Goal: Ask a question

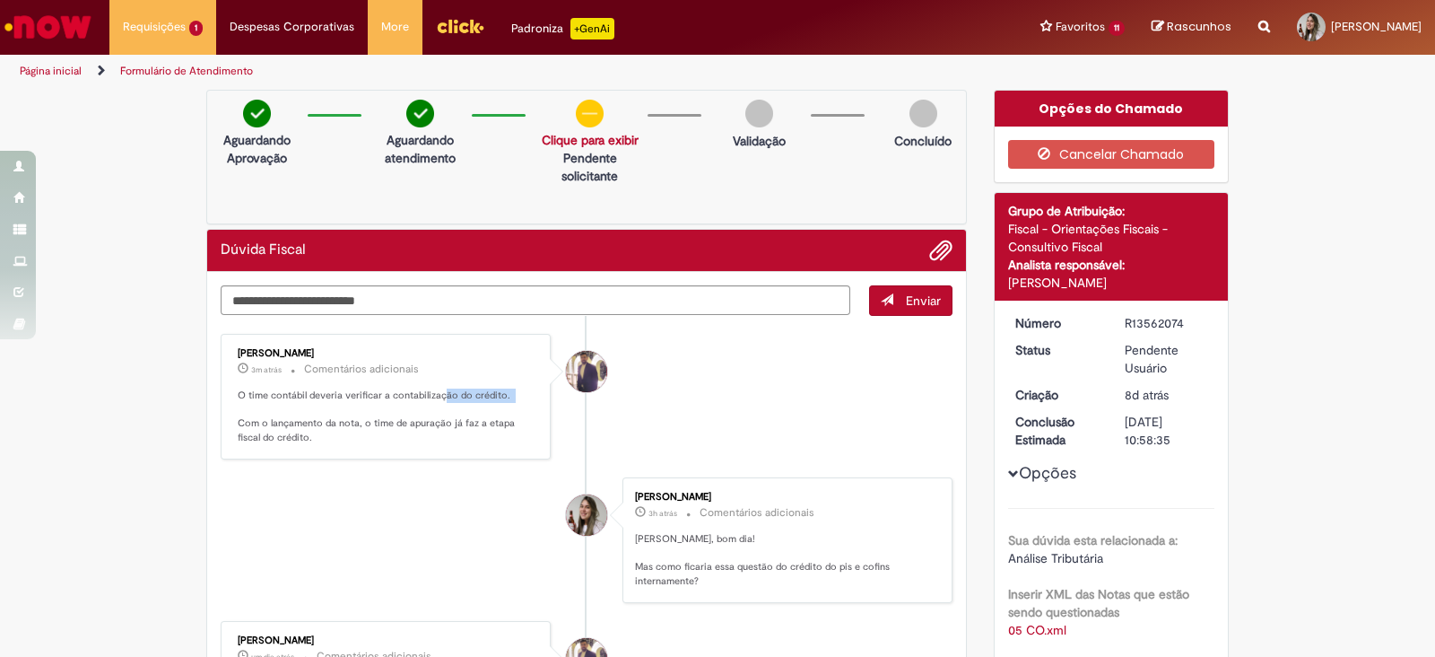
drag, startPoint x: 288, startPoint y: 401, endPoint x: 432, endPoint y: 397, distance: 144.5
click at [432, 397] on p "O time contábil deveria verificar a contabilização do crédito. Com o lançamento…" at bounding box center [387, 416] width 299 height 57
drag, startPoint x: 247, startPoint y: 428, endPoint x: 322, endPoint y: 429, distance: 75.4
click at [322, 429] on p "O time contábil deveria verificar a contabilização do crédito. Com o lançamento…" at bounding box center [387, 416] width 299 height 57
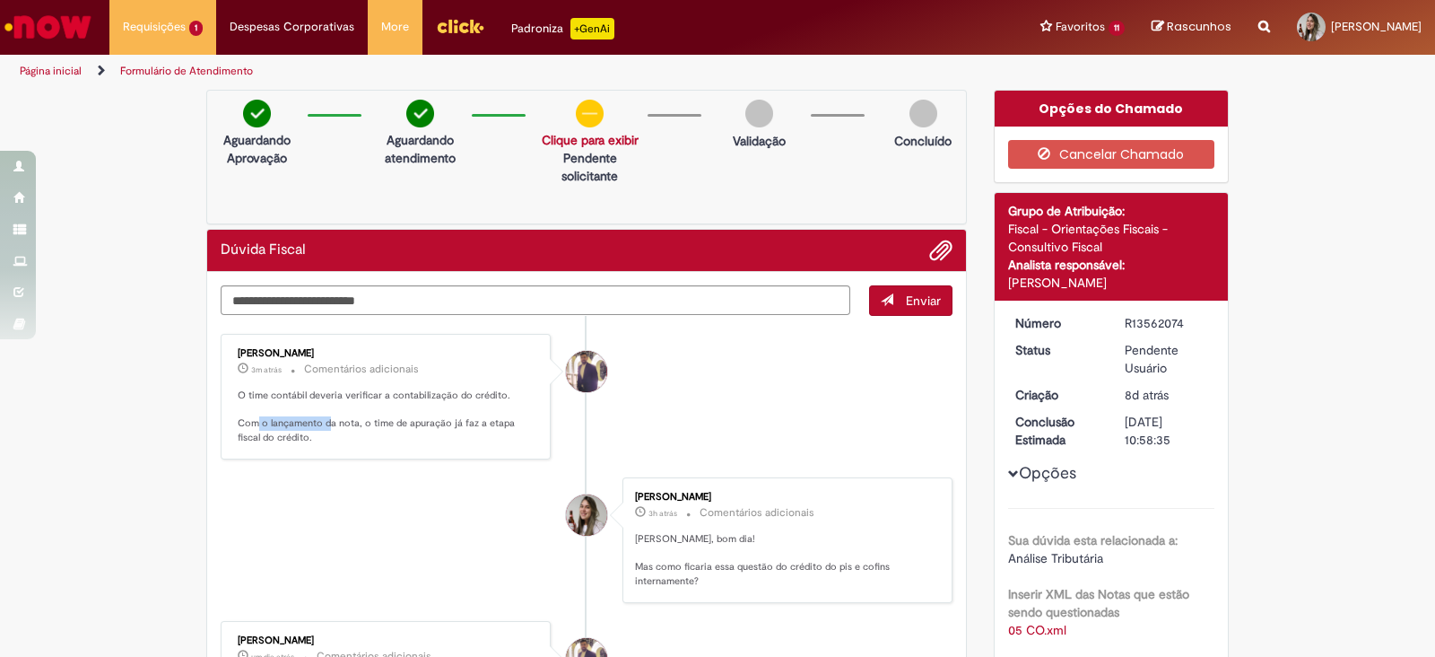
click at [322, 429] on p "O time contábil deveria verificar a contabilização do crédito. Com o lançamento…" at bounding box center [387, 416] width 299 height 57
click at [358, 455] on div "Gabriel Rodrigues Barao 3m atrás 3 minutos atrás Comentários adicionais O time …" at bounding box center [386, 397] width 330 height 126
drag, startPoint x: 287, startPoint y: 426, endPoint x: 507, endPoint y: 438, distance: 220.1
click at [507, 438] on p "O time contábil deveria verificar a contabilização do crédito. Com o lançamento…" at bounding box center [387, 416] width 299 height 57
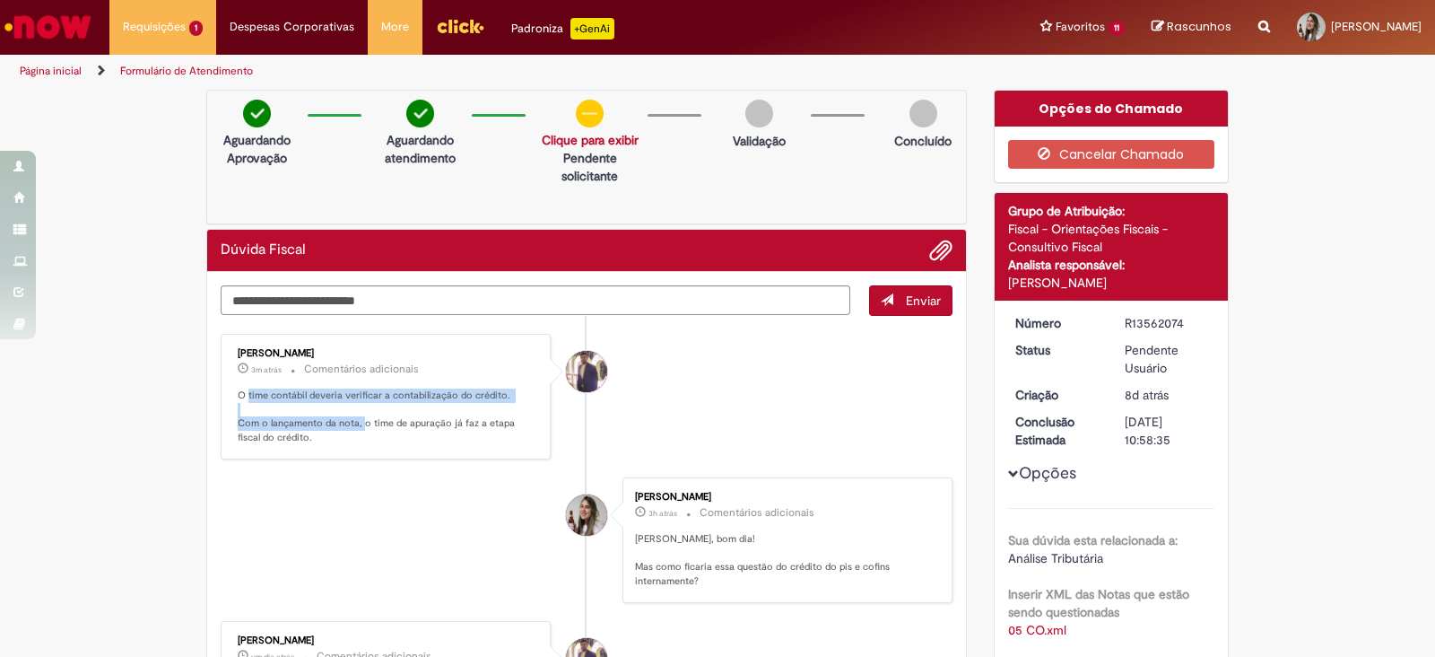
drag, startPoint x: 239, startPoint y: 390, endPoint x: 354, endPoint y: 428, distance: 121.7
click at [354, 428] on p "O time contábil deveria verificar a contabilização do crédito. Com o lançamento…" at bounding box center [387, 416] width 299 height 57
click at [318, 310] on textarea "Digite sua mensagem aqui..." at bounding box center [536, 300] width 630 height 31
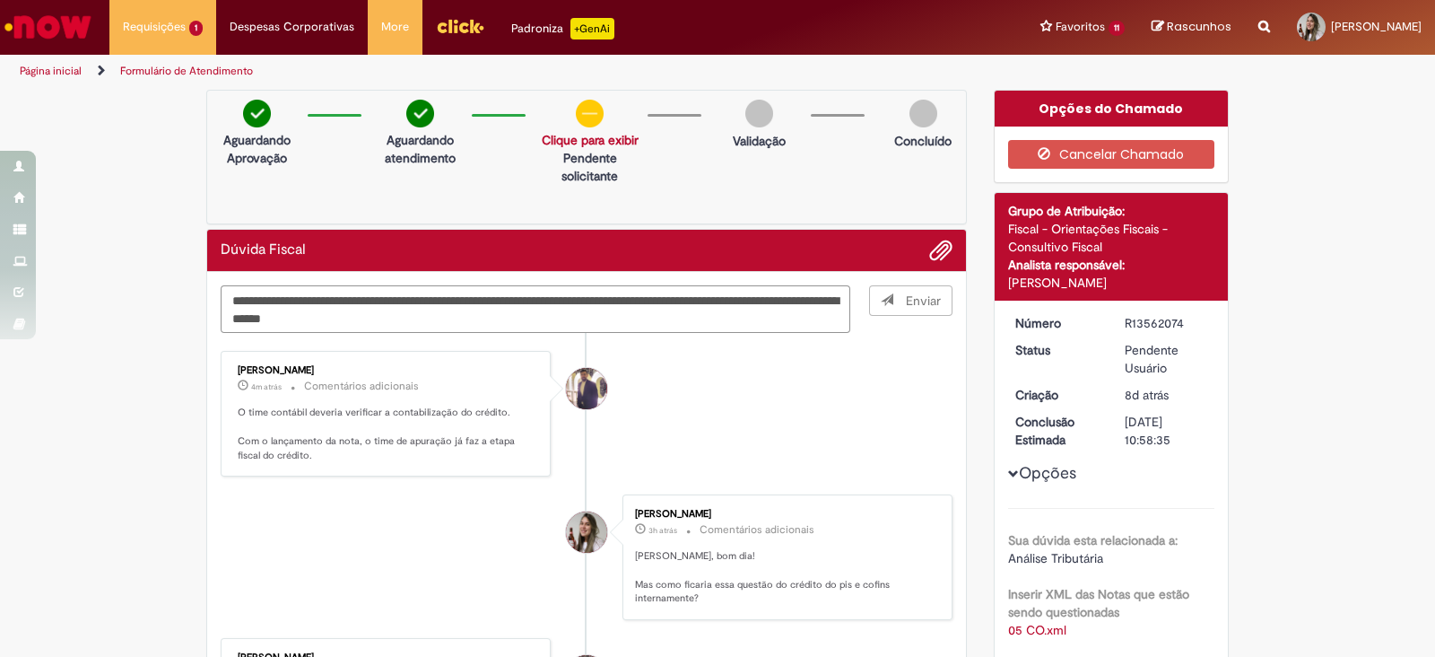
type textarea "**********"
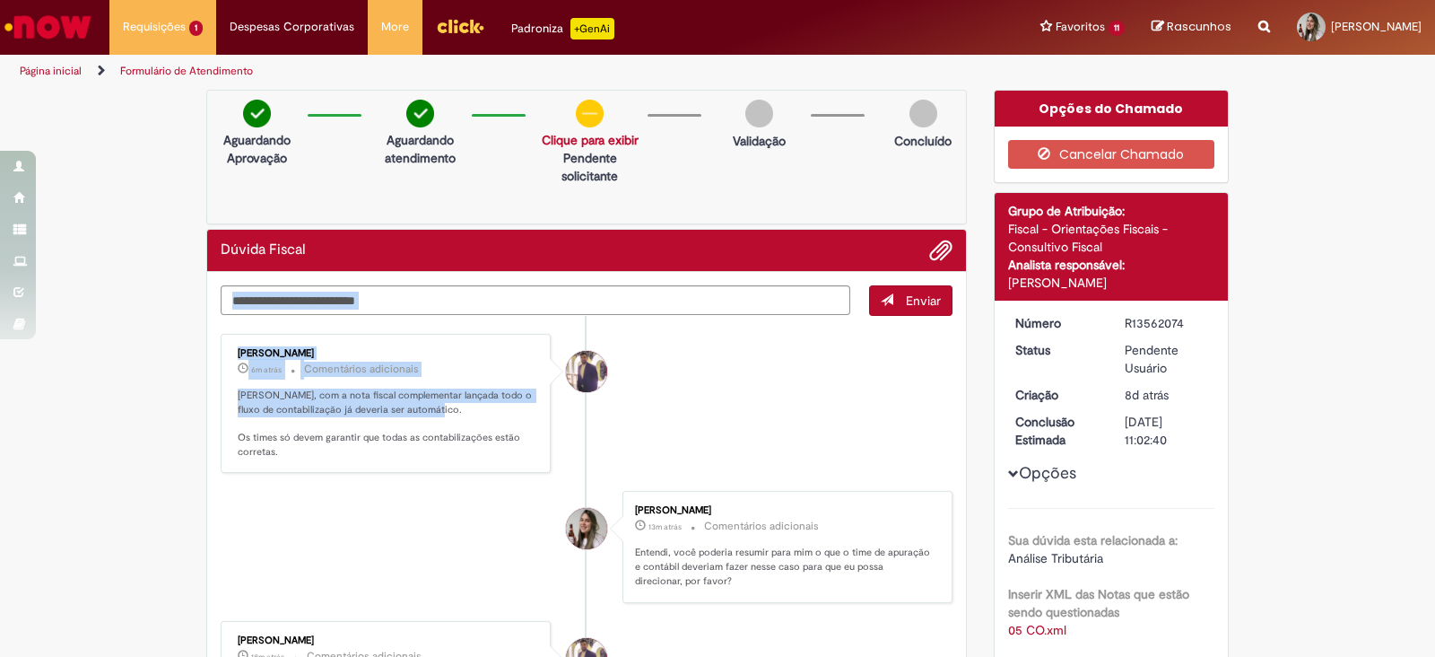
drag, startPoint x: 328, startPoint y: 250, endPoint x: 485, endPoint y: 419, distance: 230.4
click at [485, 419] on p "[PERSON_NAME], com a nota fiscal complementar lançada todo o fluxo de contabili…" at bounding box center [387, 423] width 299 height 71
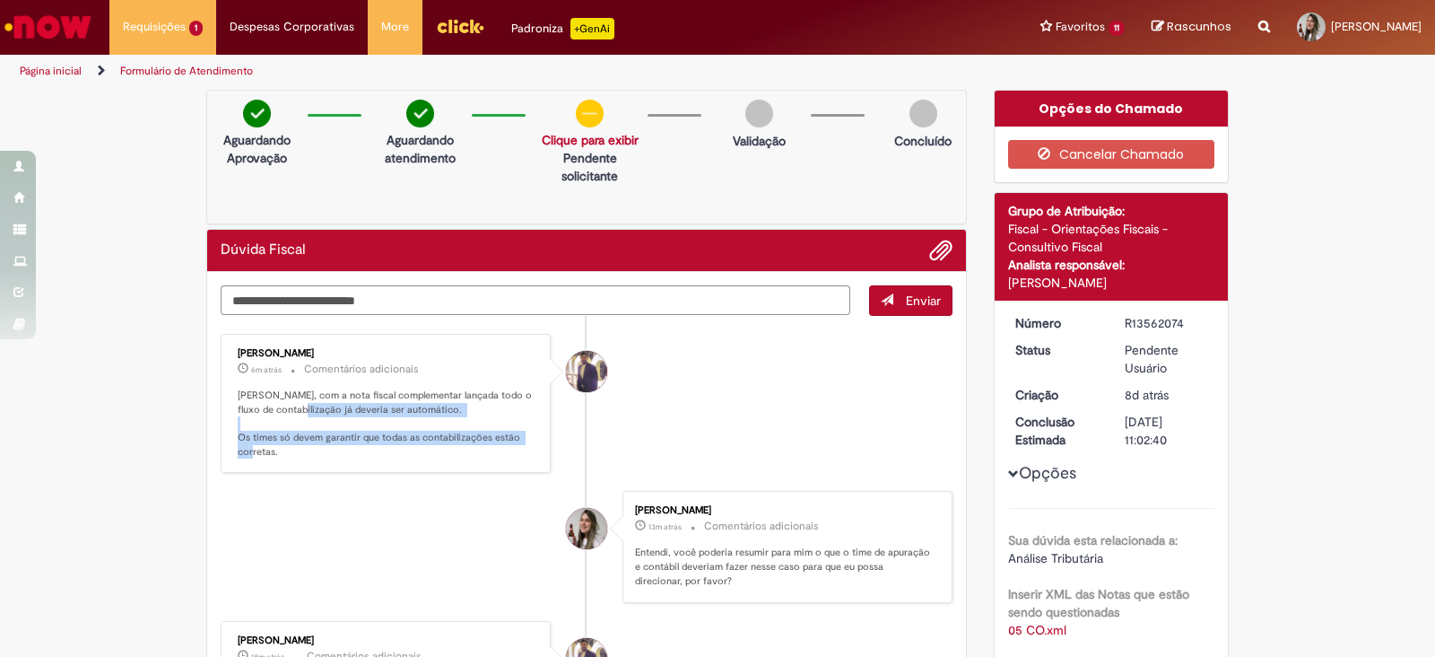
drag, startPoint x: 280, startPoint y: 406, endPoint x: 461, endPoint y: 452, distance: 186.9
click at [461, 452] on p "[PERSON_NAME], com a nota fiscal complementar lançada todo o fluxo de contabili…" at bounding box center [387, 423] width 299 height 71
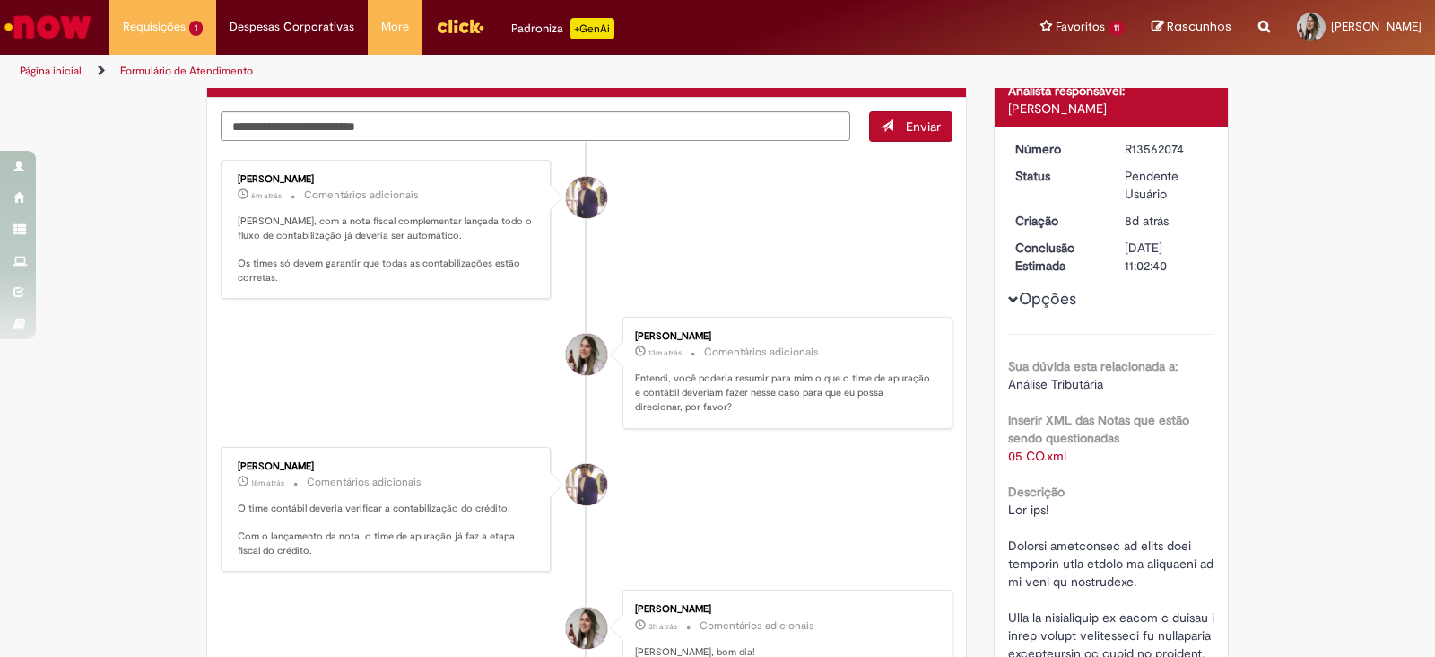
scroll to position [223, 0]
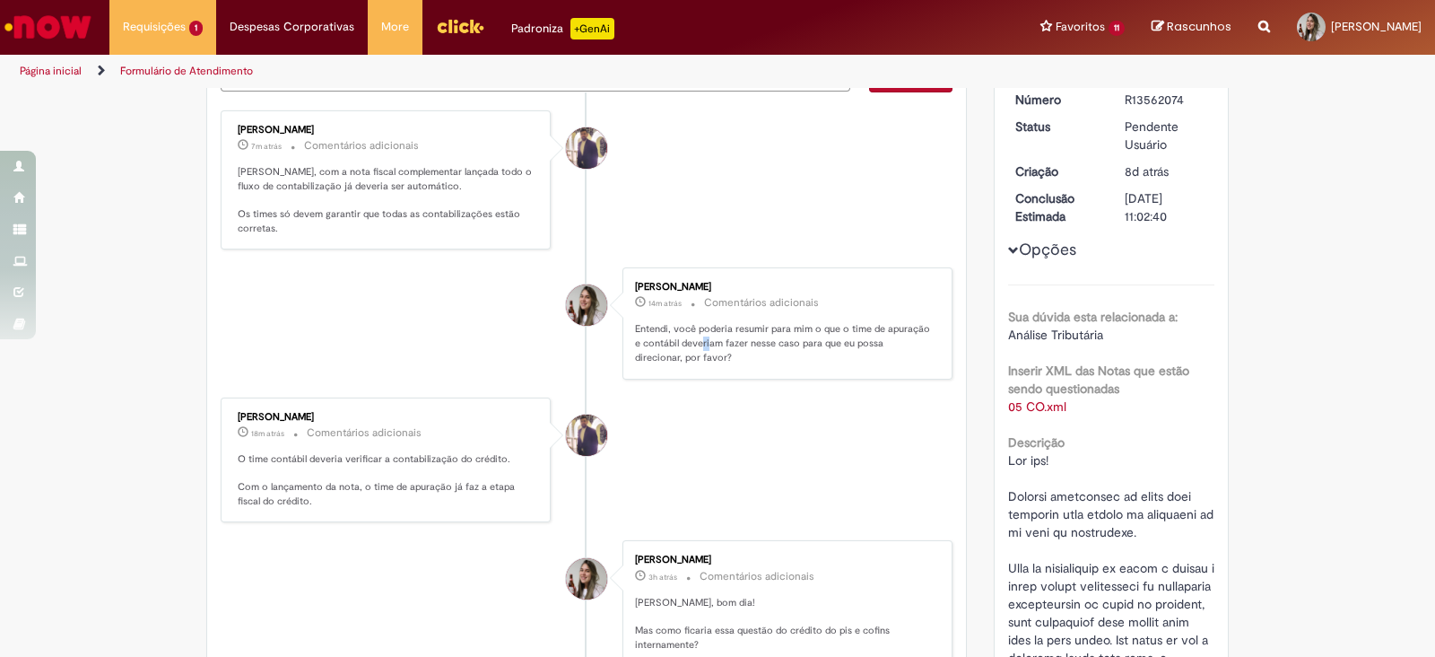
drag, startPoint x: 700, startPoint y: 336, endPoint x: 692, endPoint y: 347, distance: 14.2
click at [692, 347] on p "Entendi, você poderia resumir para mim o que o time de apuração e contábil deve…" at bounding box center [784, 343] width 299 height 42
drag, startPoint x: 832, startPoint y: 341, endPoint x: 902, endPoint y: 368, distance: 75.0
click at [902, 368] on div "[PERSON_NAME] 14m atrás 14 minutos atrás Comentários adicionais Entendi, você p…" at bounding box center [787, 323] width 319 height 100
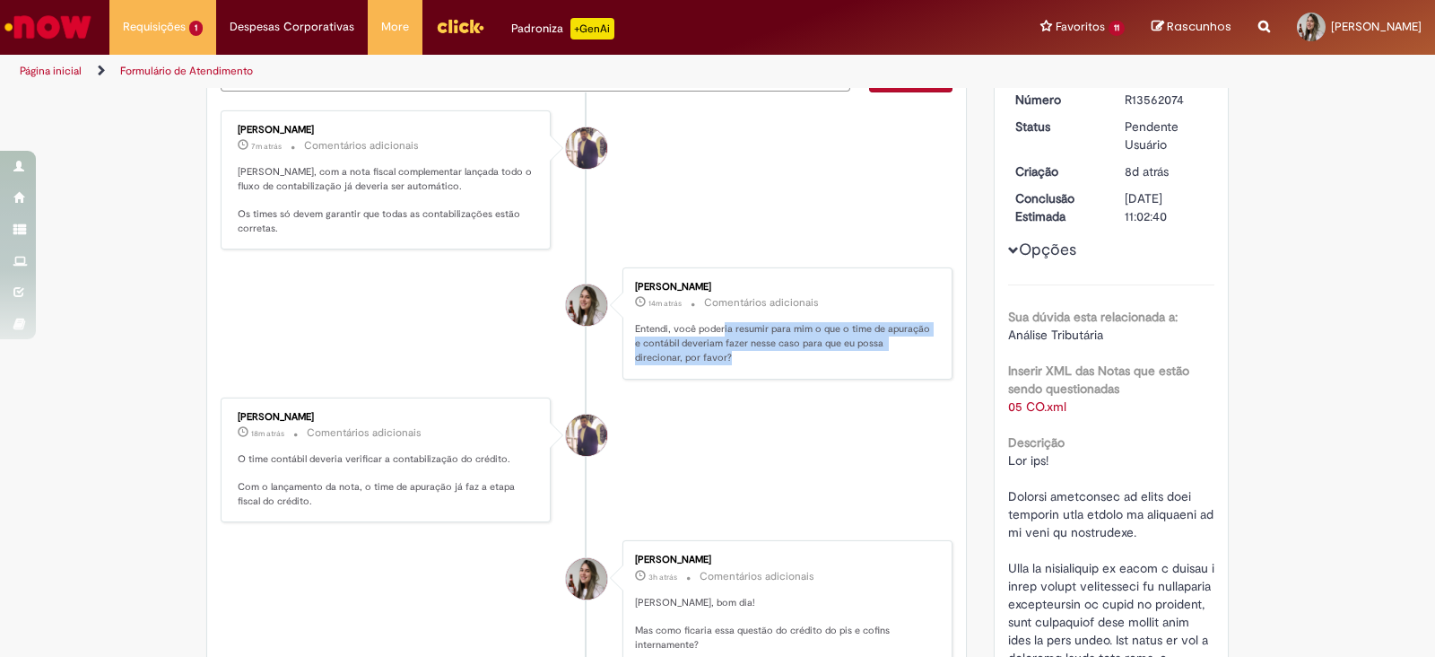
click at [902, 368] on div "[PERSON_NAME] 14m atrás 14 minutos atrás Comentários adicionais Entendi, você p…" at bounding box center [787, 323] width 319 height 100
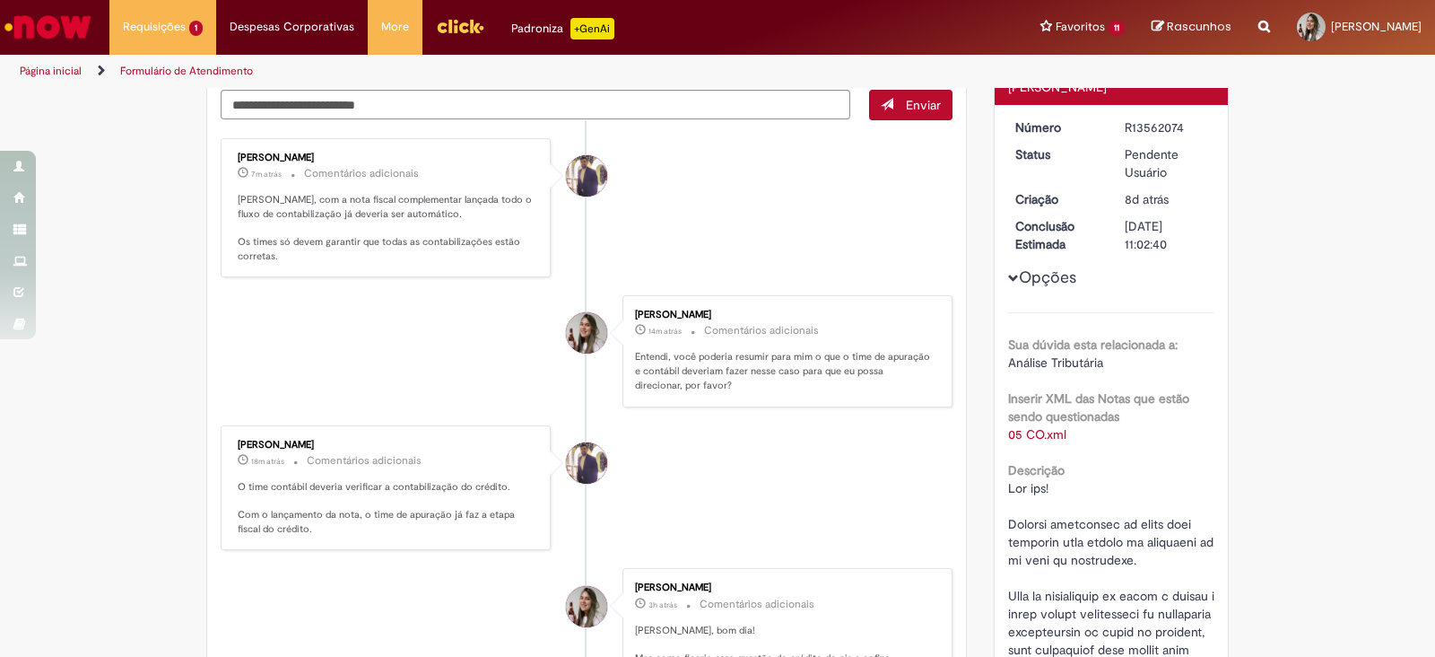
scroll to position [111, 0]
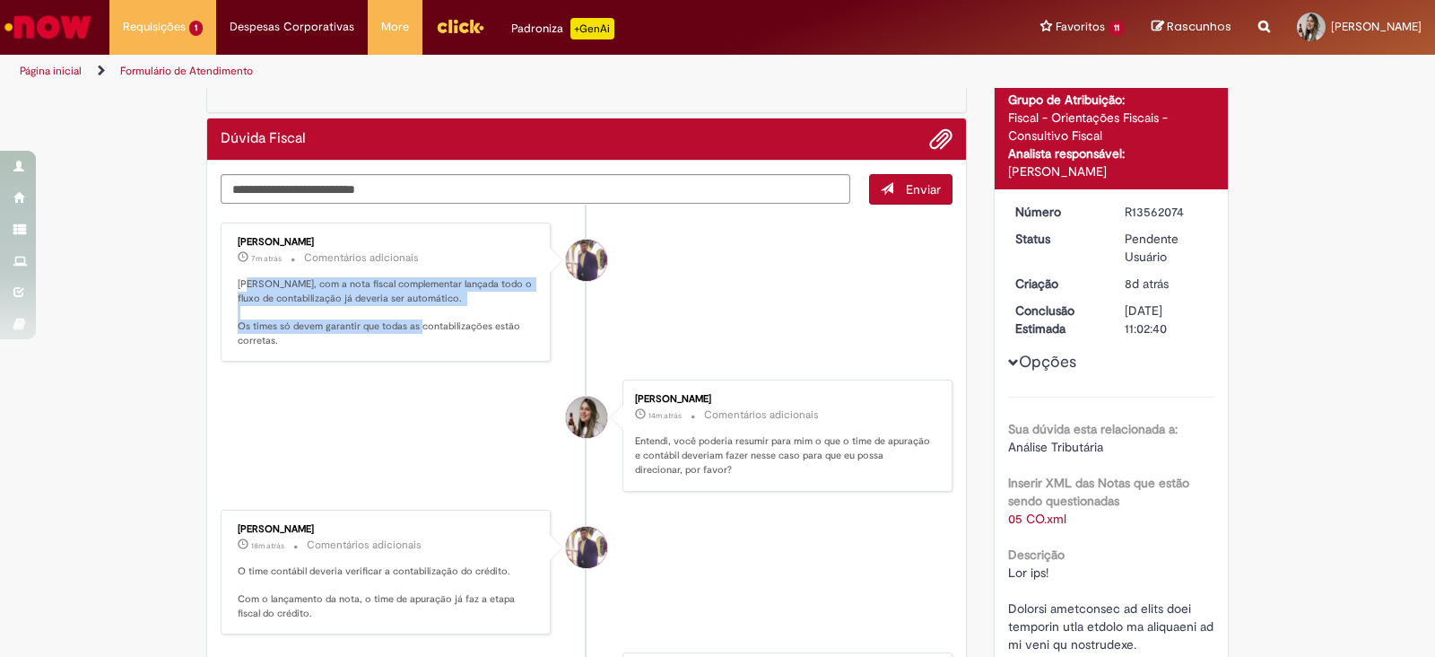
drag, startPoint x: 239, startPoint y: 284, endPoint x: 441, endPoint y: 327, distance: 207.3
click at [441, 327] on p "[PERSON_NAME], com a nota fiscal complementar lançada todo o fluxo de contabili…" at bounding box center [387, 312] width 299 height 71
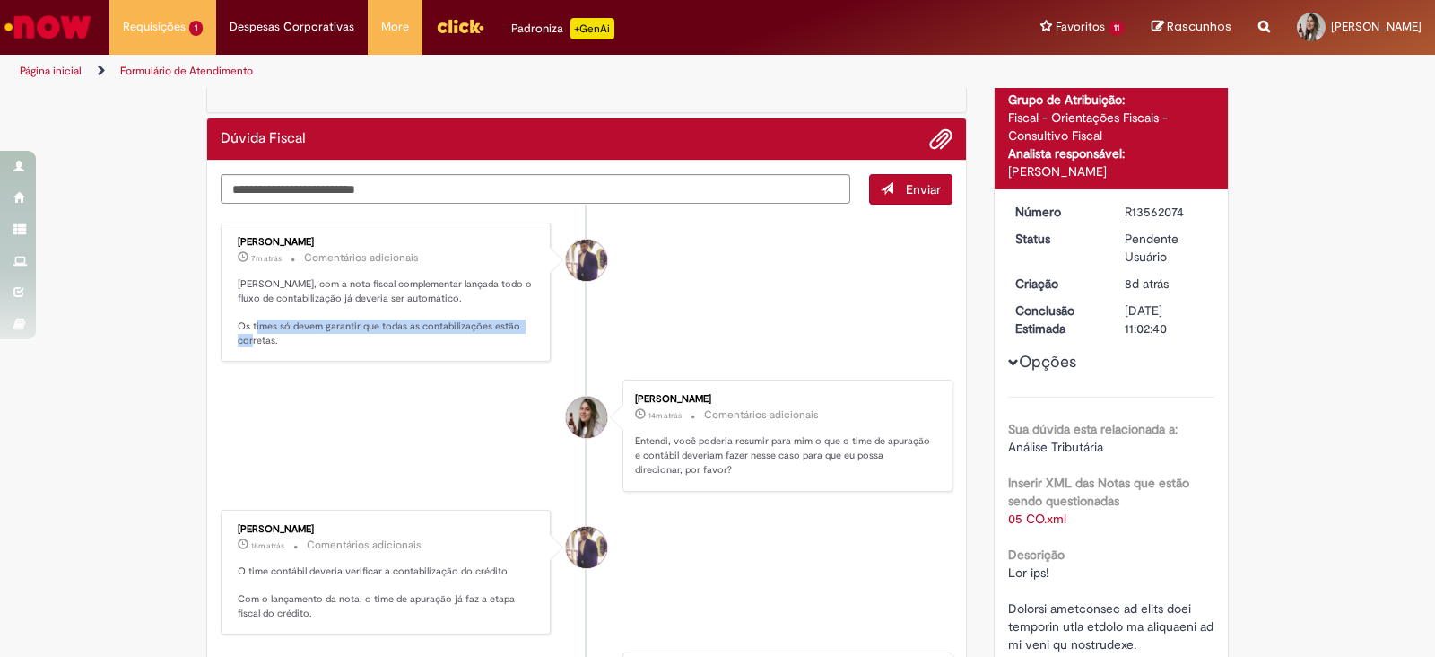
drag, startPoint x: 444, startPoint y: 332, endPoint x: 276, endPoint y: 327, distance: 167.8
click at [276, 327] on p "[PERSON_NAME], com a nota fiscal complementar lançada todo o fluxo de contabili…" at bounding box center [387, 312] width 299 height 71
click at [275, 327] on p "[PERSON_NAME], com a nota fiscal complementar lançada todo o fluxo de contabili…" at bounding box center [387, 312] width 299 height 71
click at [288, 337] on p "[PERSON_NAME], com a nota fiscal complementar lançada todo o fluxo de contabili…" at bounding box center [387, 312] width 299 height 71
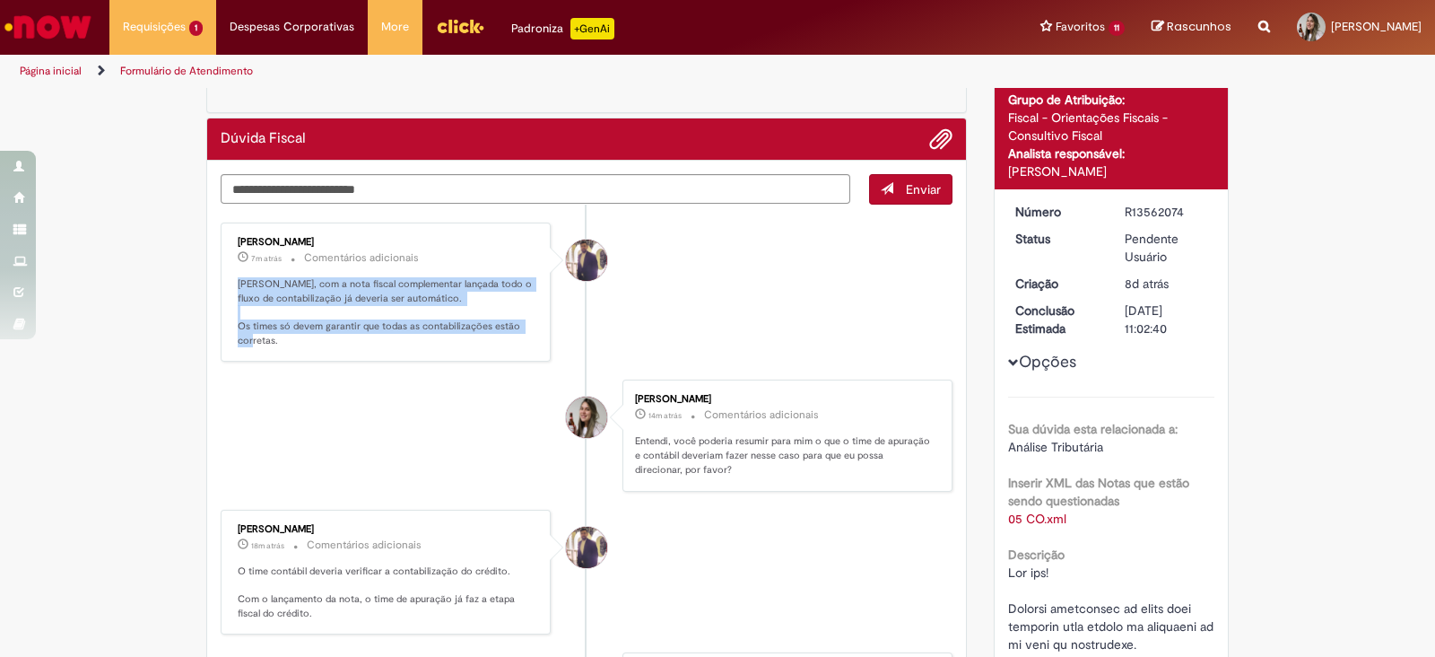
drag, startPoint x: 271, startPoint y: 337, endPoint x: 223, endPoint y: 277, distance: 76.6
click at [226, 277] on div "[PERSON_NAME] 7m atrás 7 minutos atrás Comentários adicionais [PERSON_NAME], co…" at bounding box center [385, 292] width 319 height 129
click at [226, 279] on div "[PERSON_NAME] 7m atrás 7 minutos atrás Comentários adicionais [PERSON_NAME], co…" at bounding box center [385, 292] width 319 height 129
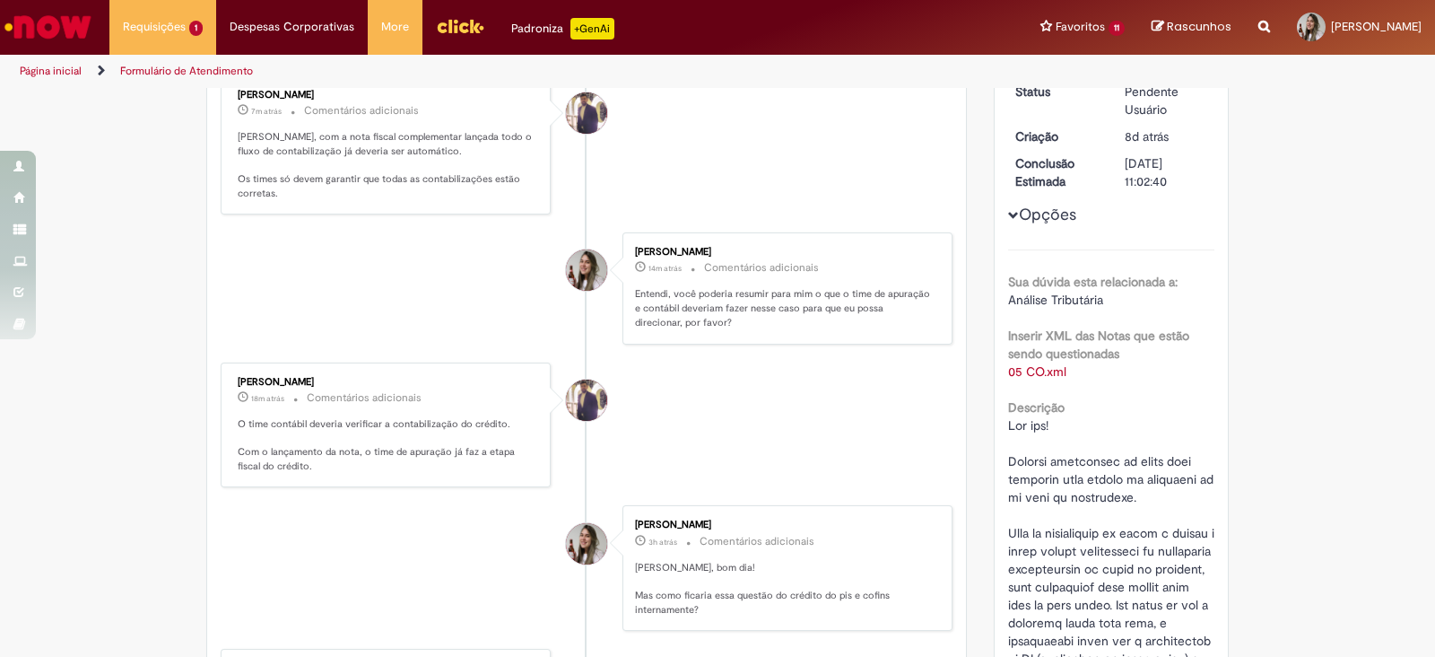
scroll to position [0, 0]
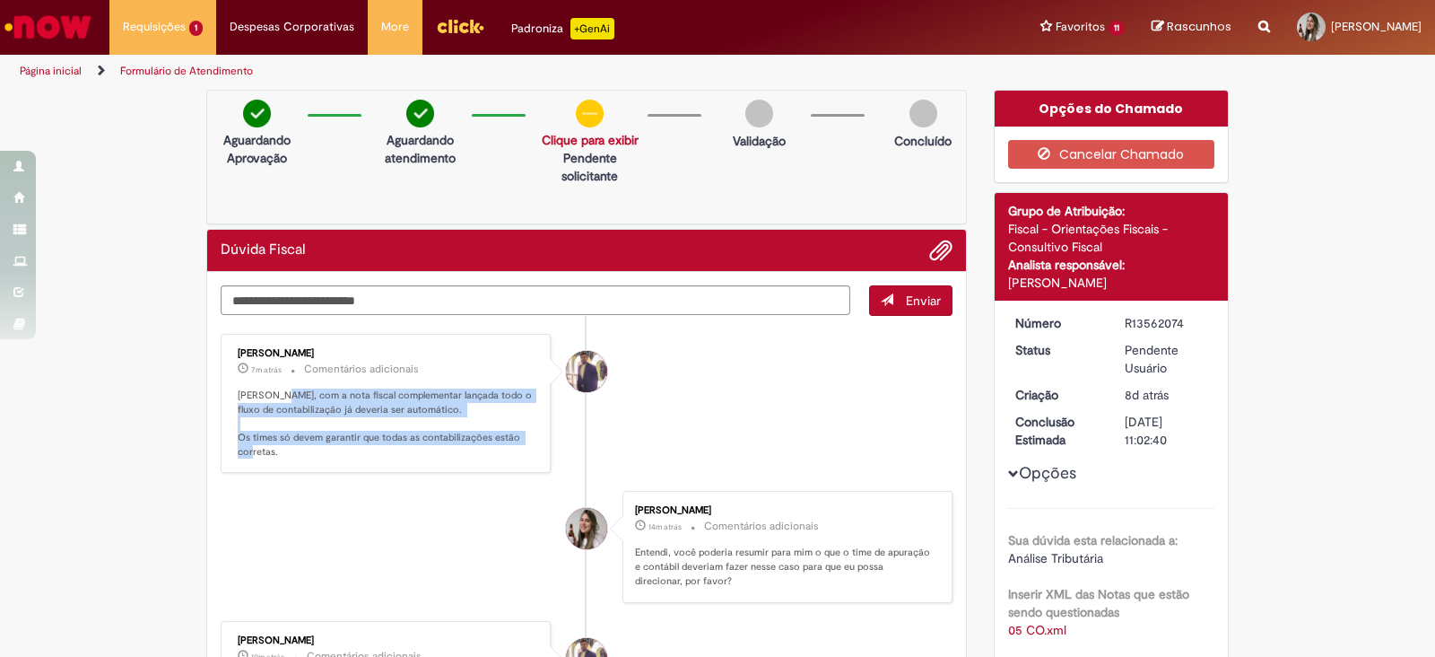
drag, startPoint x: 266, startPoint y: 398, endPoint x: 500, endPoint y: 449, distance: 239.7
click at [500, 449] on p "[PERSON_NAME], com a nota fiscal complementar lançada todo o fluxo de contabili…" at bounding box center [387, 423] width 299 height 71
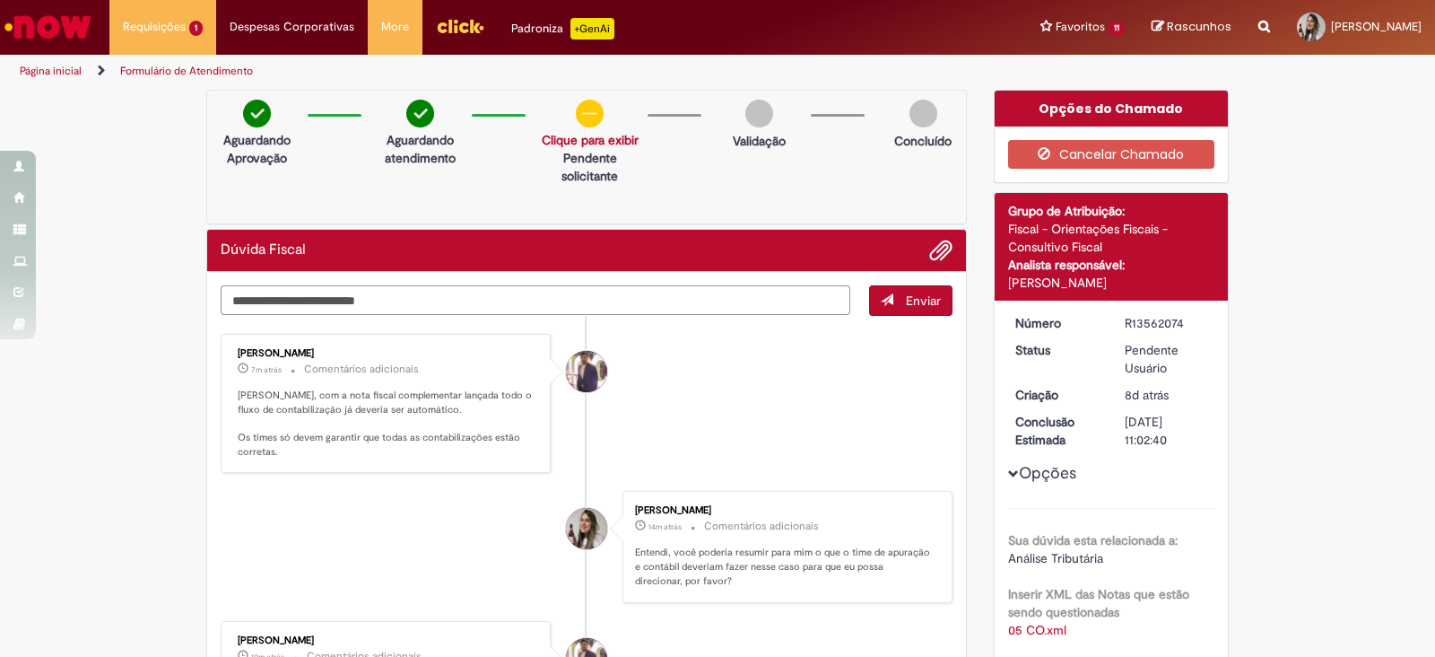
click at [553, 301] on textarea "Digite sua mensagem aqui..." at bounding box center [536, 300] width 630 height 31
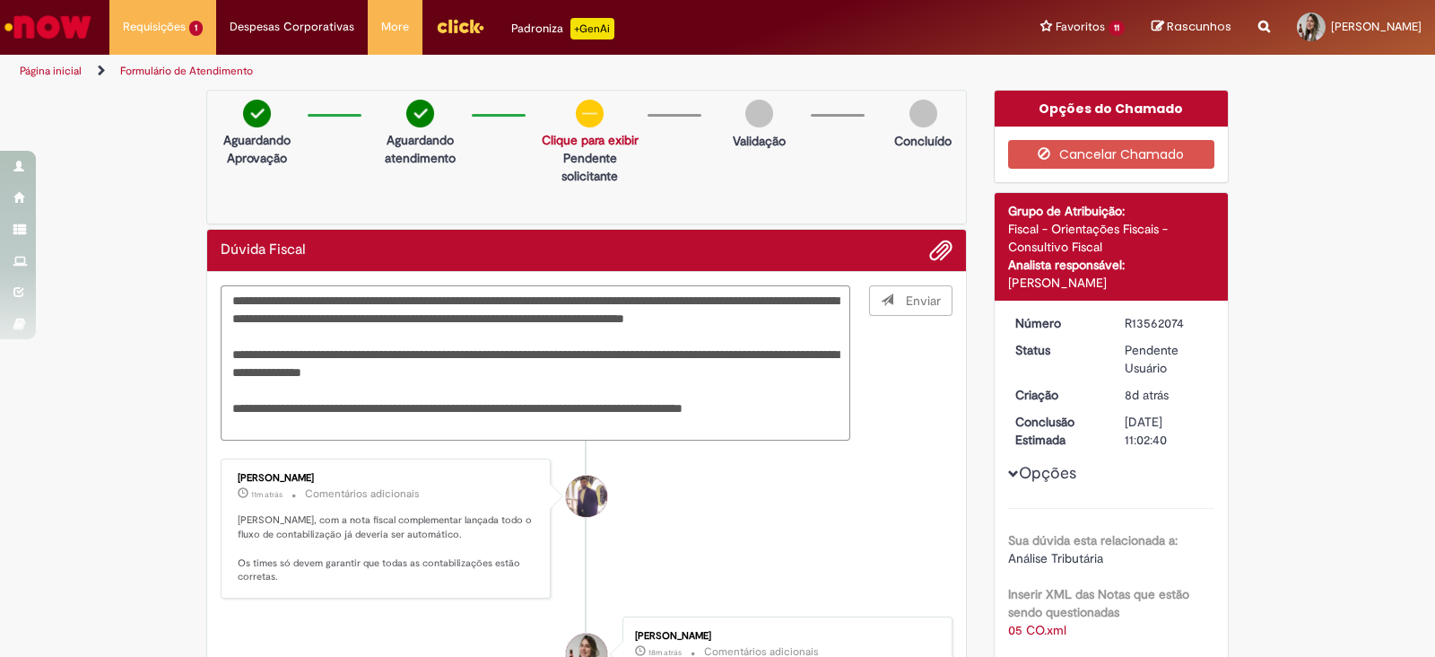
type textarea "**********"
